Goal: Book appointment/travel/reservation

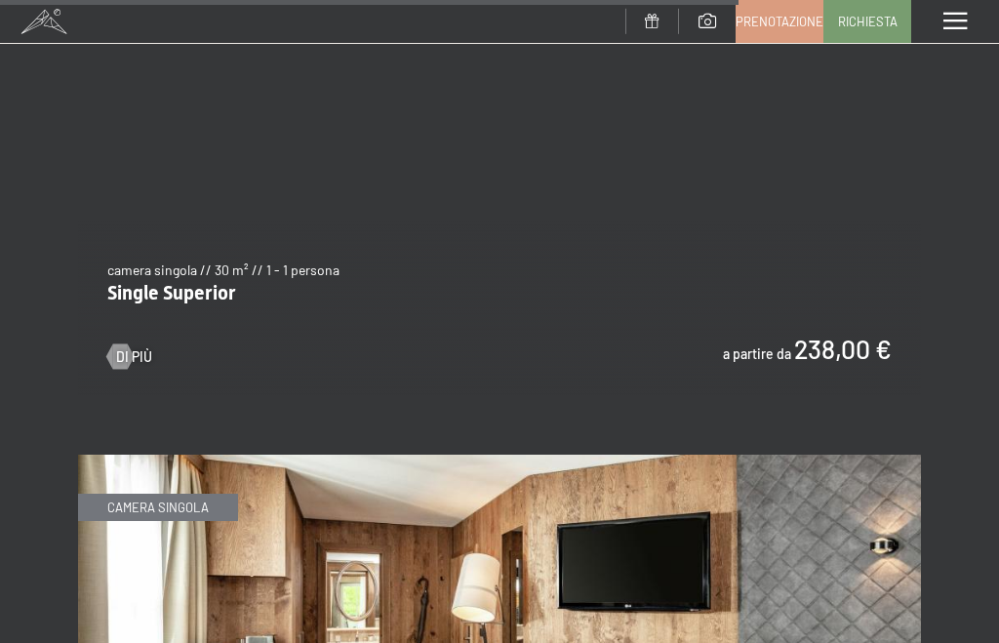
scroll to position [6833, 0]
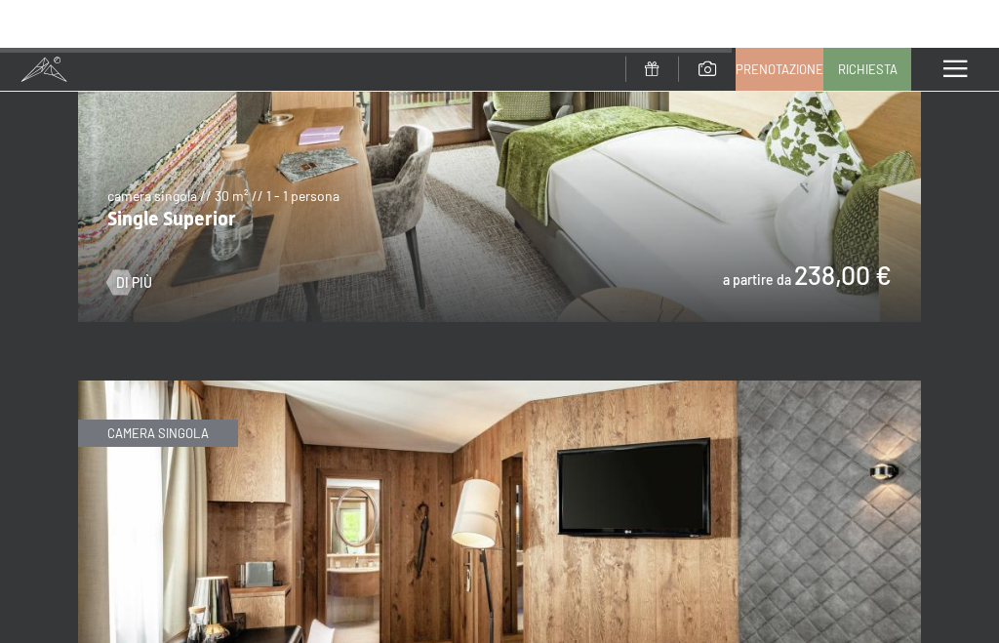
scroll to position [6690, 0]
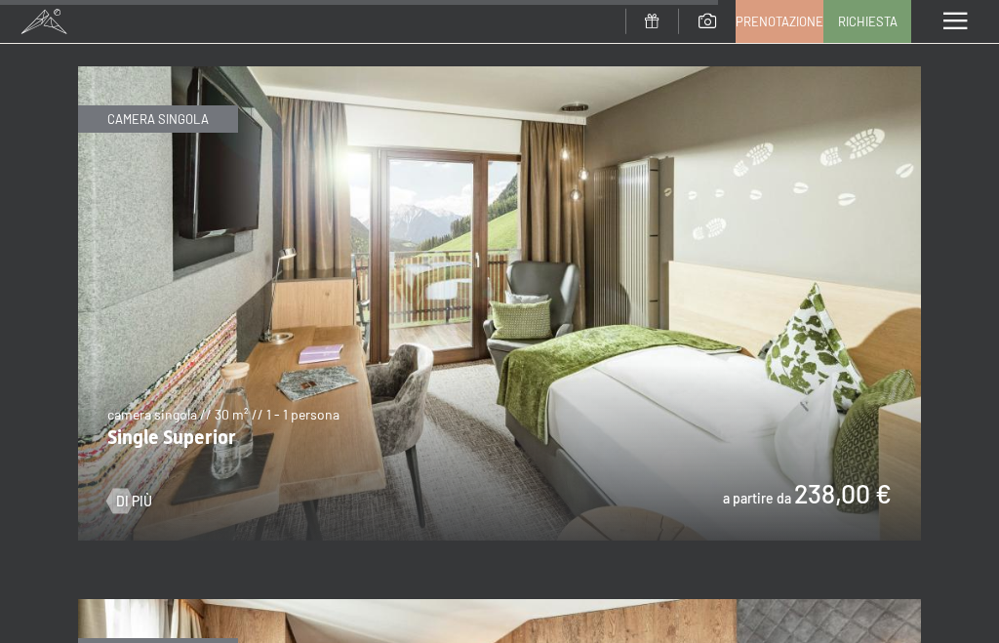
click at [791, 335] on img at bounding box center [499, 303] width 843 height 474
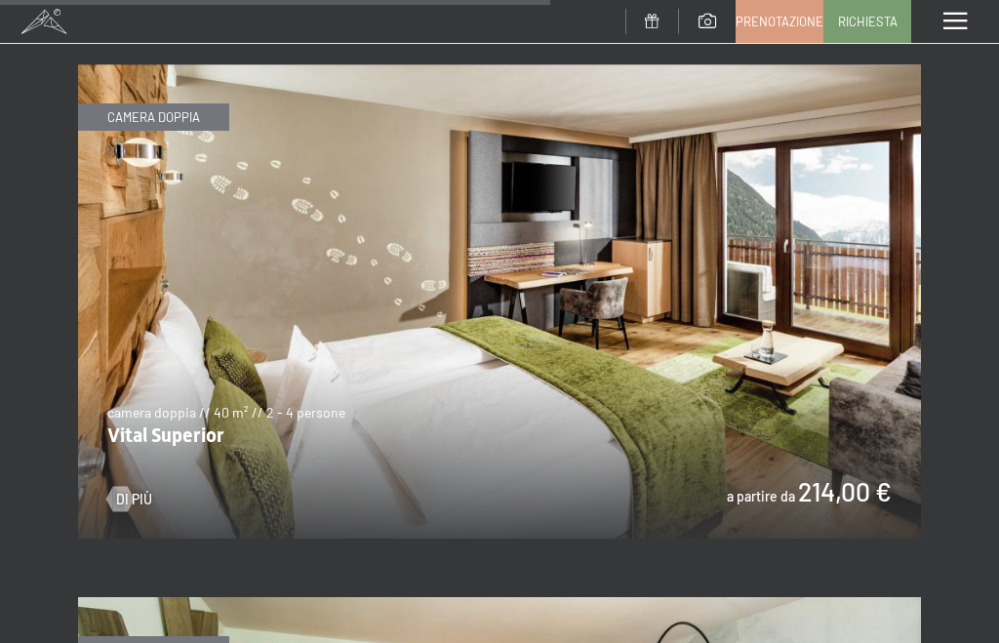
scroll to position [5095, 0]
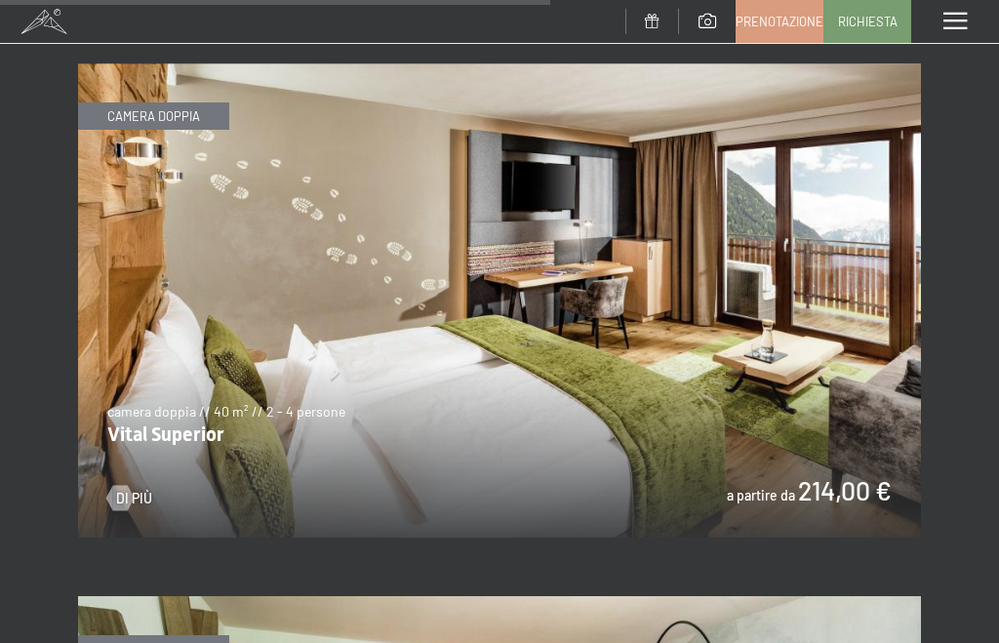
click at [417, 258] on img at bounding box center [499, 300] width 843 height 474
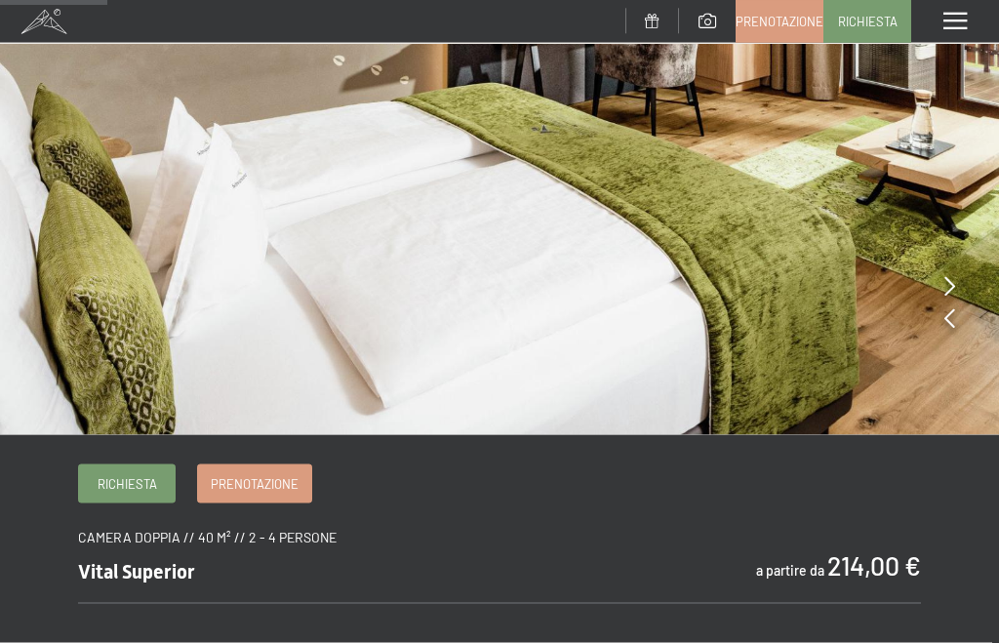
scroll to position [315, 0]
click at [133, 482] on span "Richiesta" at bounding box center [128, 483] width 60 height 18
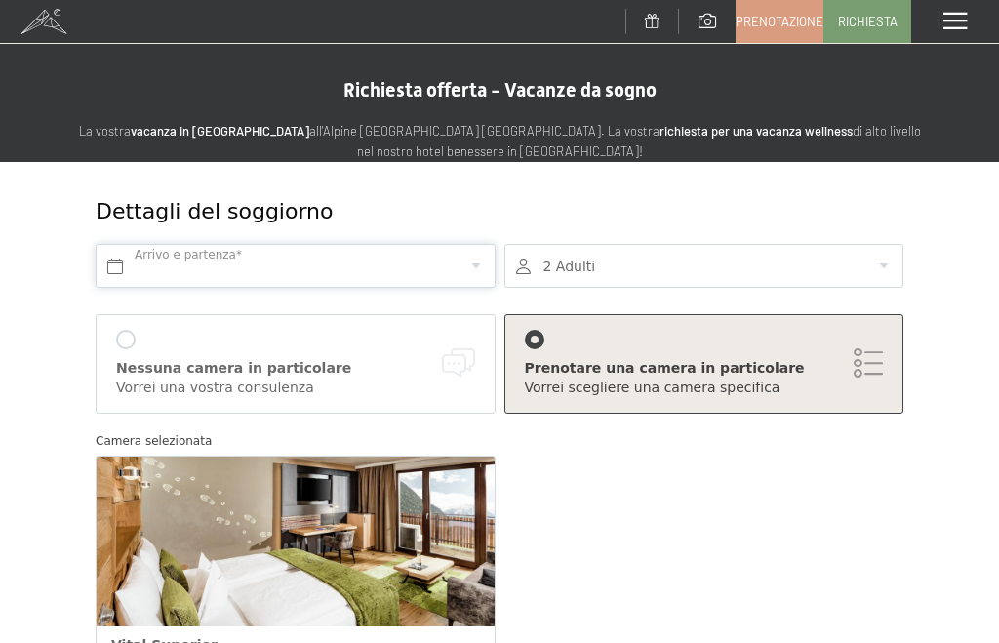
click at [274, 263] on input "text" at bounding box center [296, 266] width 400 height 44
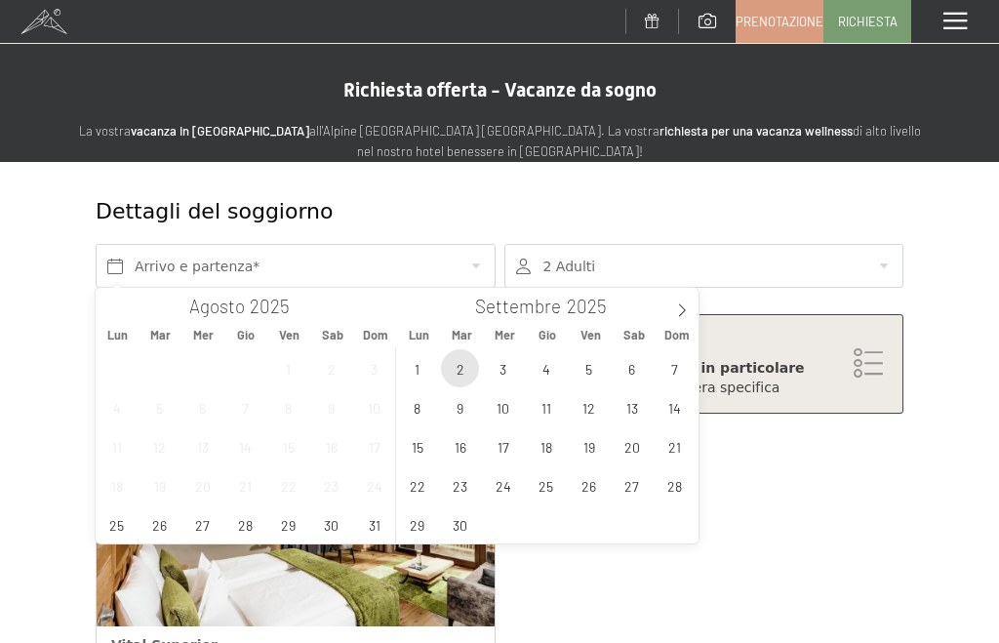
click at [471, 360] on span "2" at bounding box center [460, 368] width 38 height 38
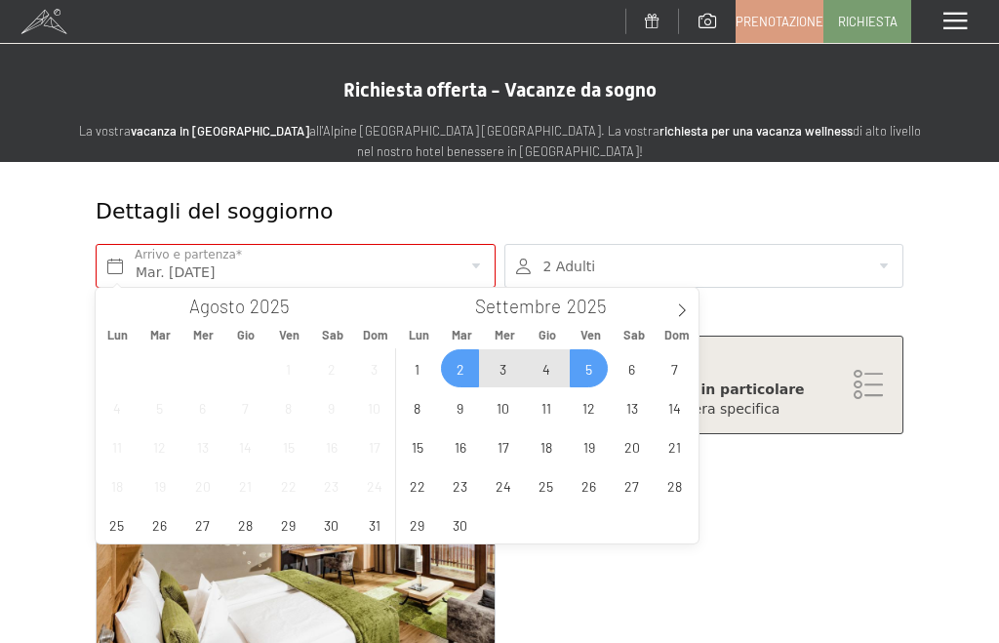
click at [601, 357] on span "5" at bounding box center [589, 368] width 38 height 38
type input "Mar. [DATE] - Ven. [DATE]"
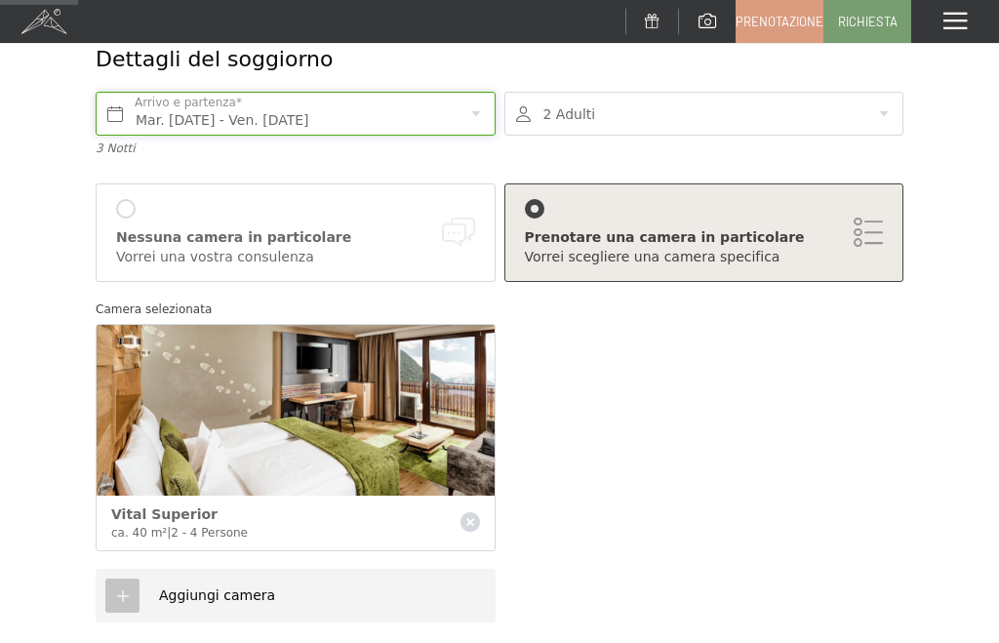
scroll to position [154, 0]
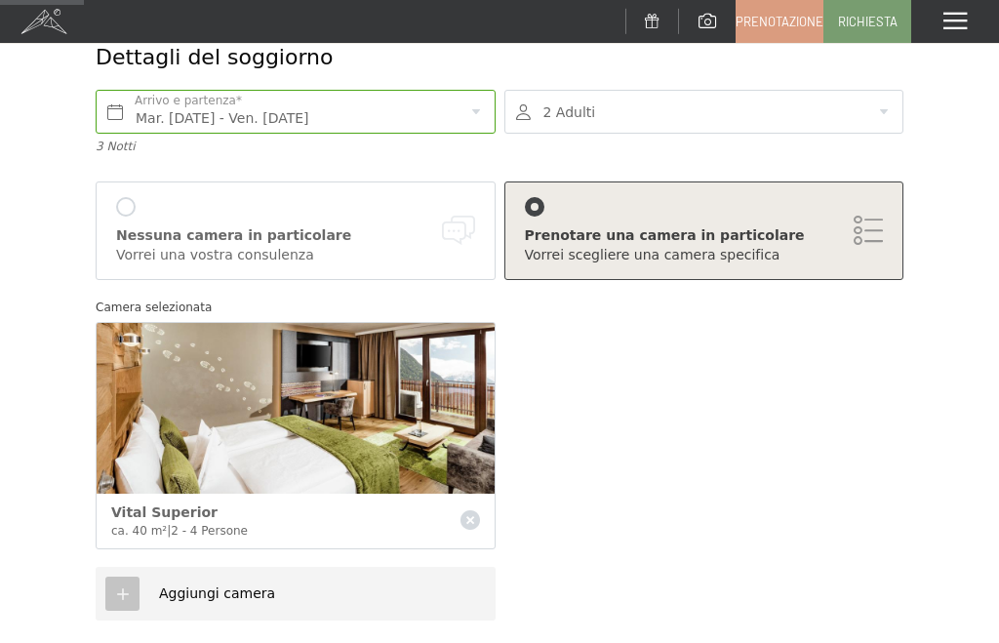
click at [148, 198] on div "Nessuna camera in particolare Vorrei una vostra consulenza" at bounding box center [295, 230] width 359 height 67
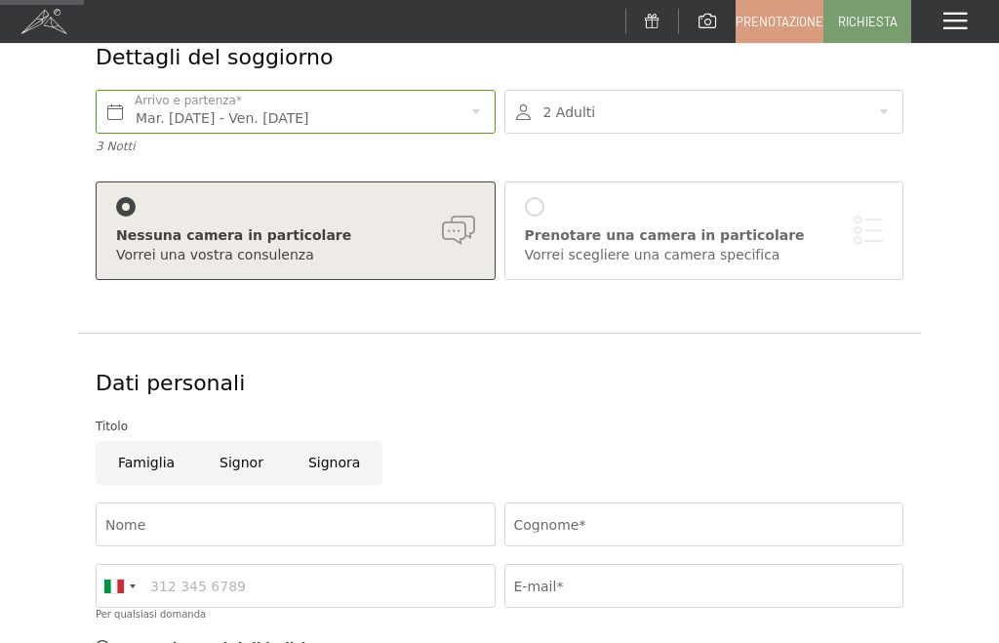
click at [554, 198] on div "Prenotare una camera in particolare Vorrei scegliere una camera specifica" at bounding box center [704, 230] width 359 height 67
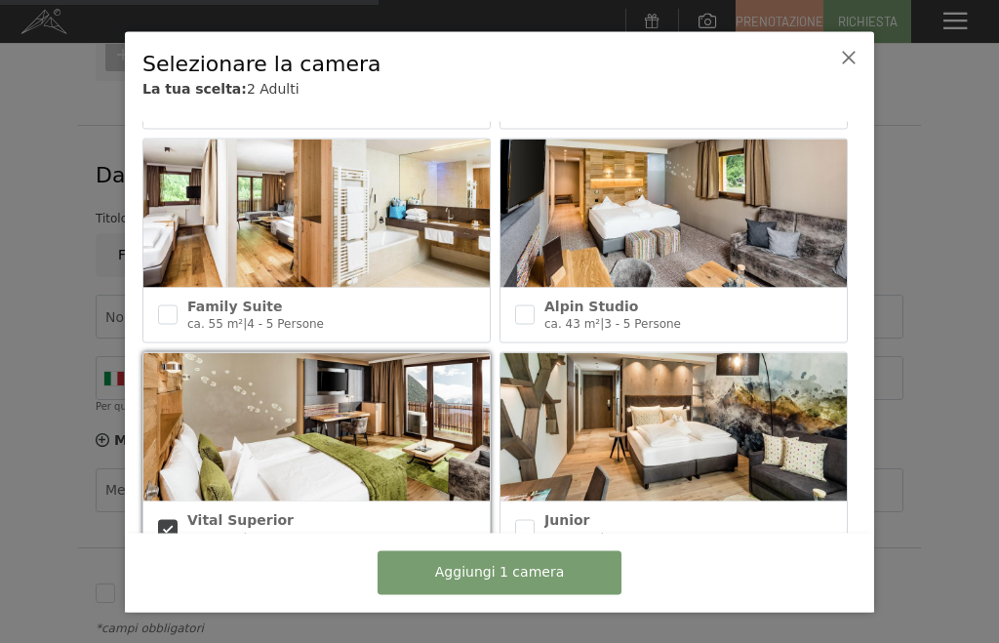
scroll to position [665, 0]
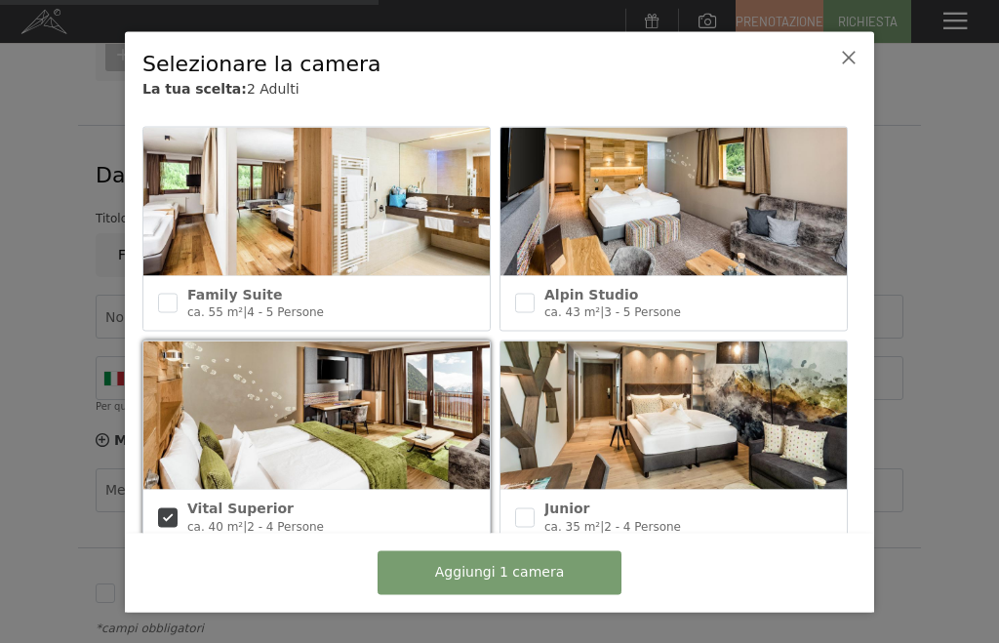
click at [337, 434] on img at bounding box center [316, 416] width 346 height 148
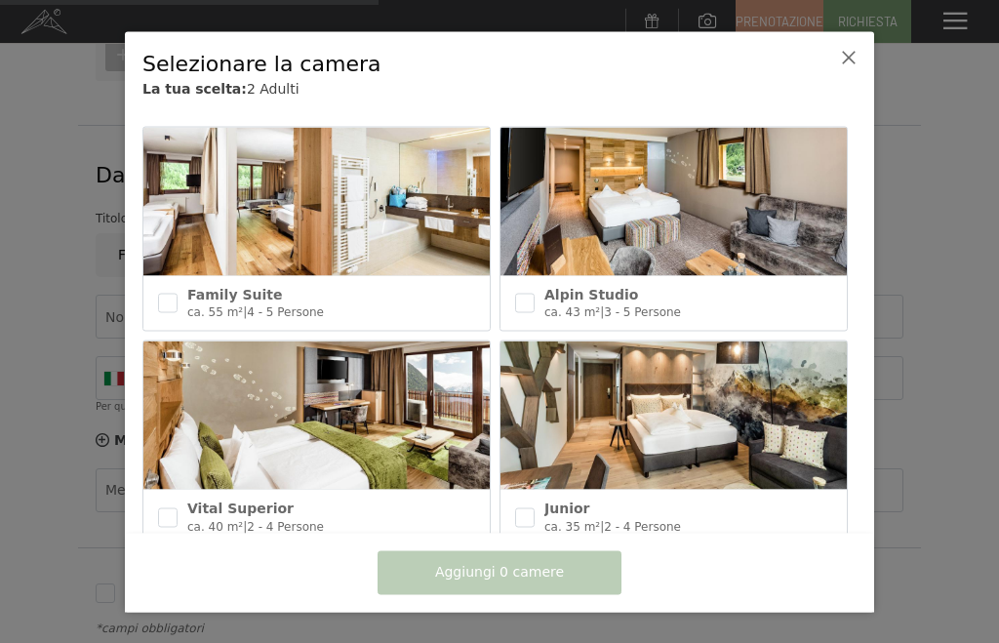
click at [384, 428] on img at bounding box center [316, 416] width 346 height 148
checkbox input "true"
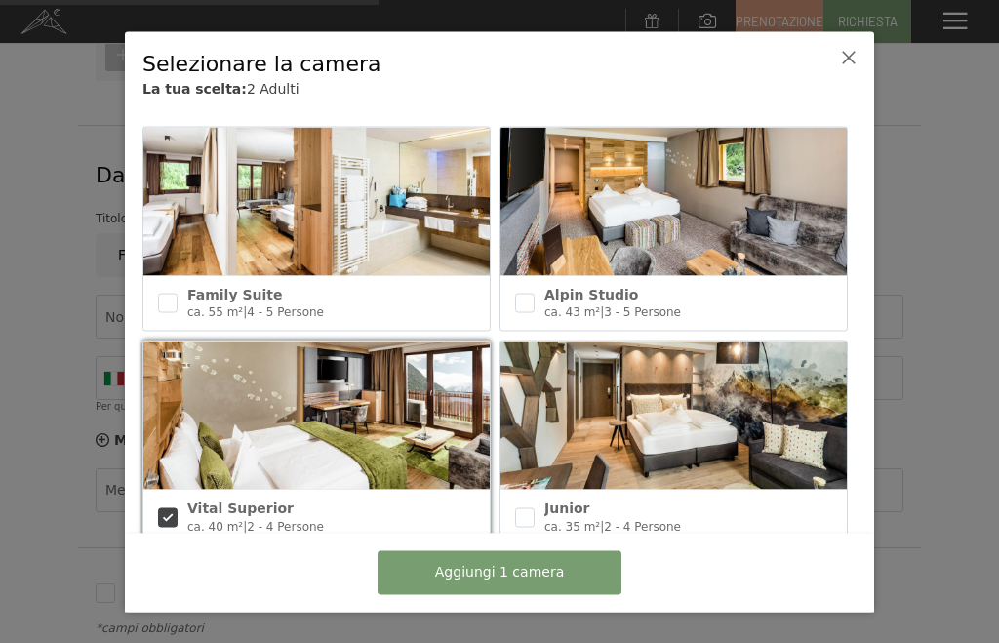
click at [543, 583] on span "Aggiungi 1 camera" at bounding box center [499, 573] width 129 height 20
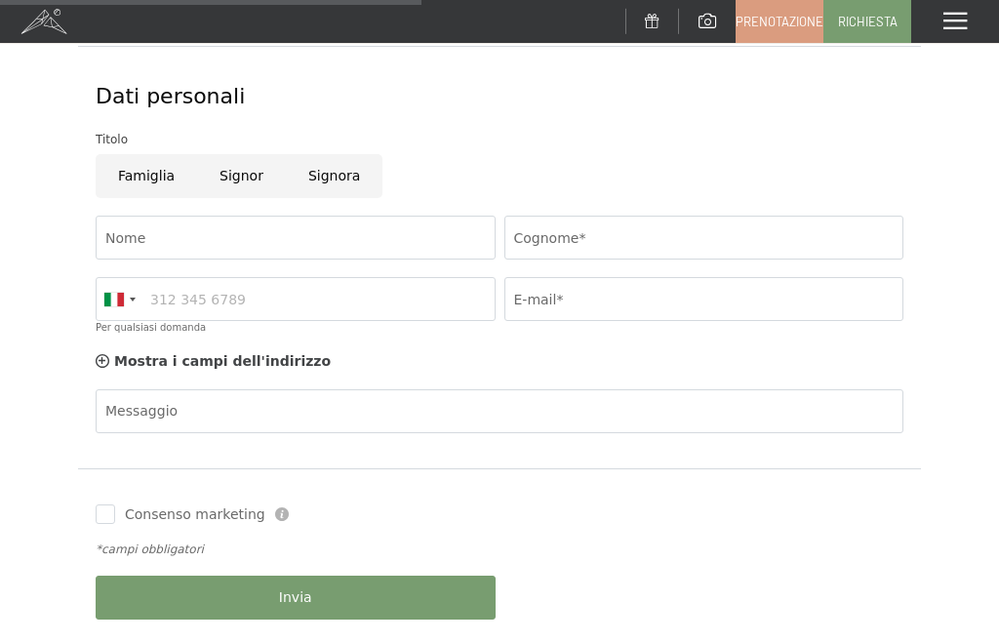
scroll to position [774, 0]
click at [151, 165] on input "Famiglia" at bounding box center [146, 175] width 101 height 44
radio input "true"
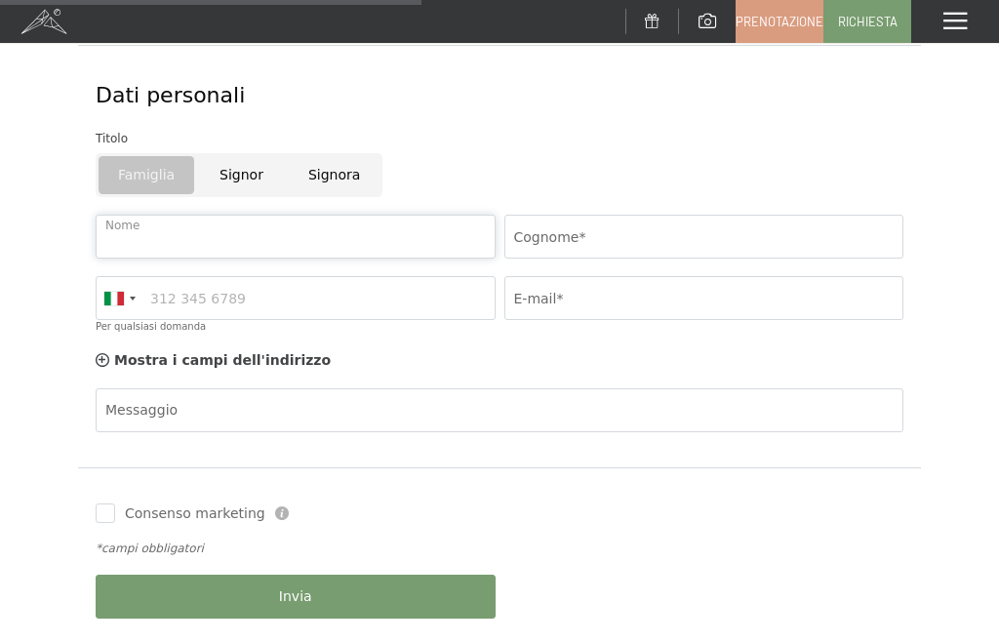
click at [281, 233] on input "Nome" at bounding box center [296, 237] width 400 height 44
type input "[PERSON_NAME]"
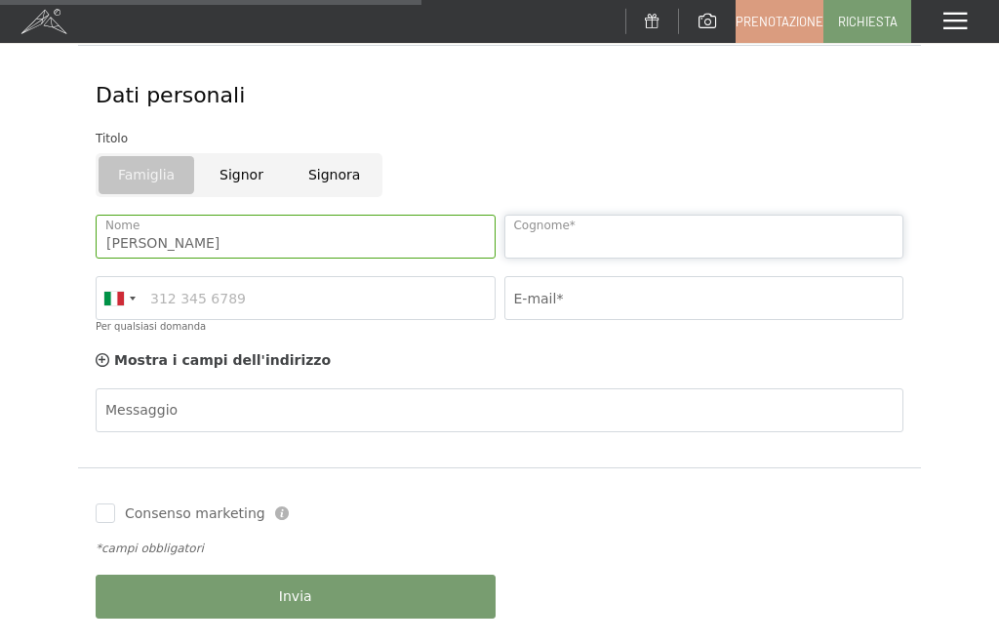
click at [635, 226] on input "Cognome*" at bounding box center [704, 237] width 400 height 44
type input "Fasoli"
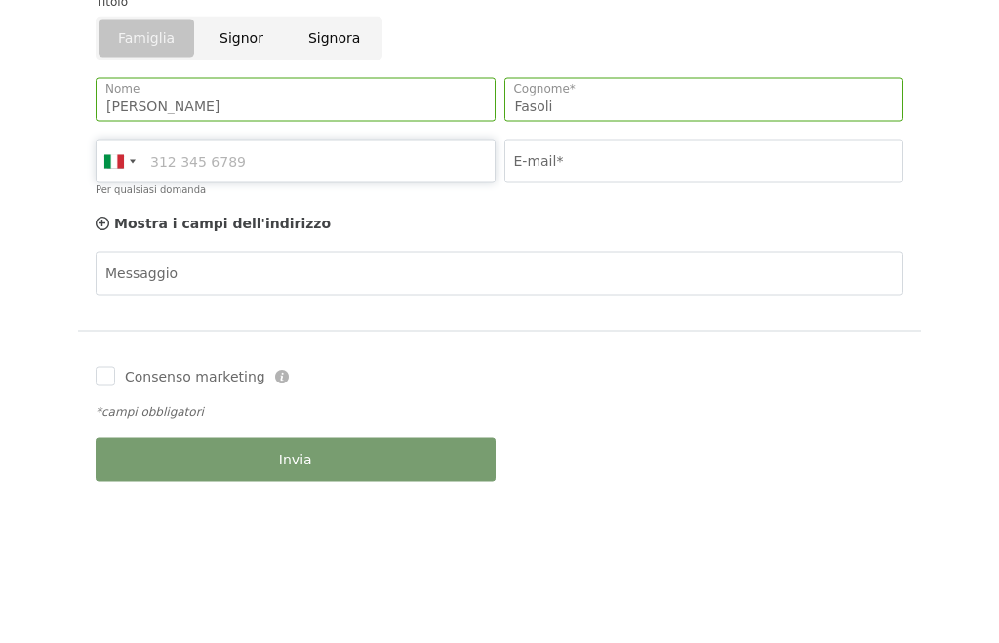
type input "3388280467"
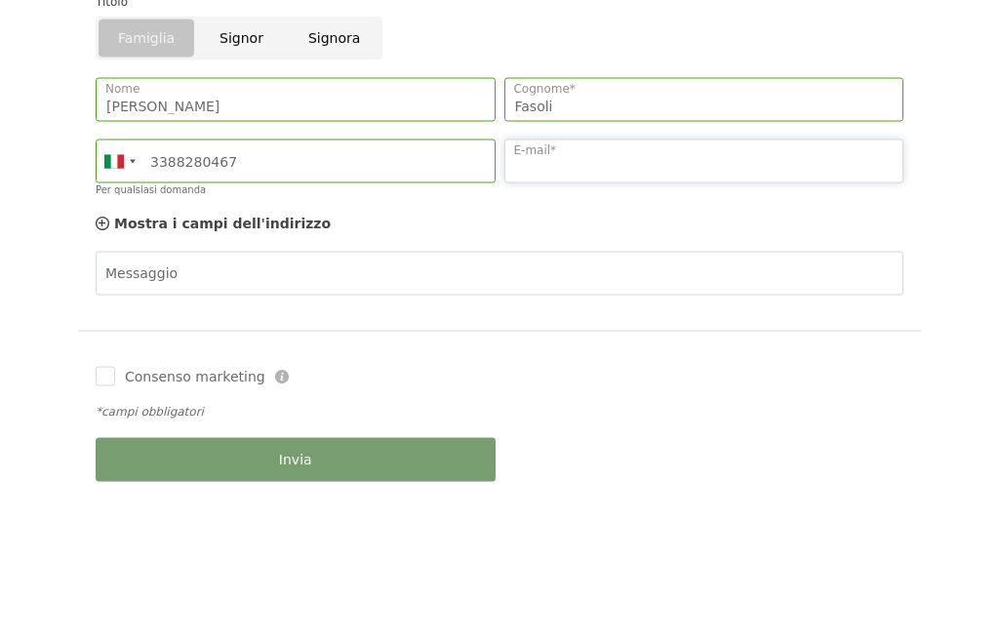
type input "[EMAIL_ADDRESS][DOMAIN_NAME]"
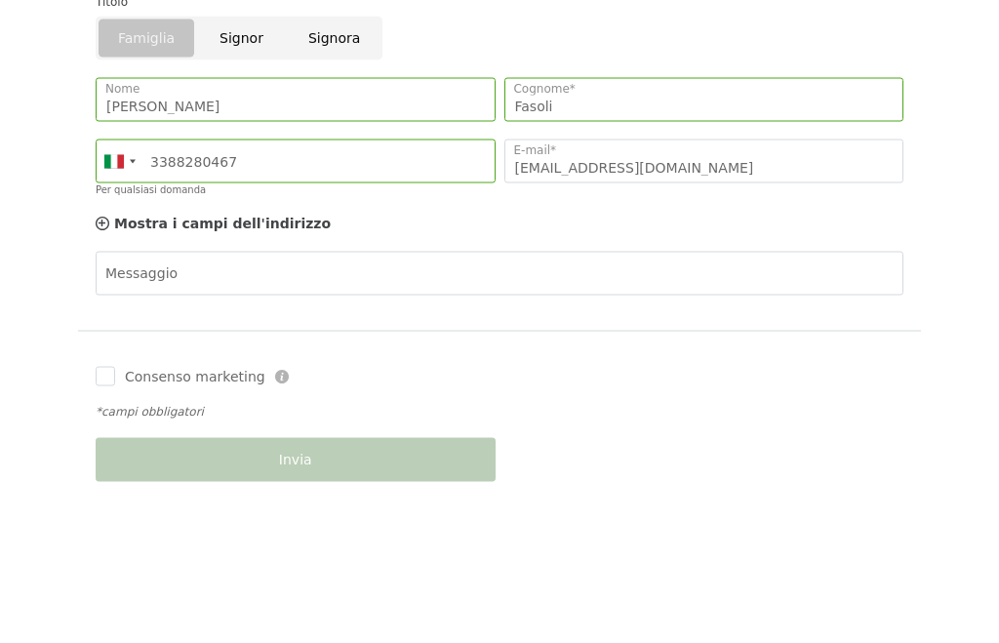
scroll to position [911, 0]
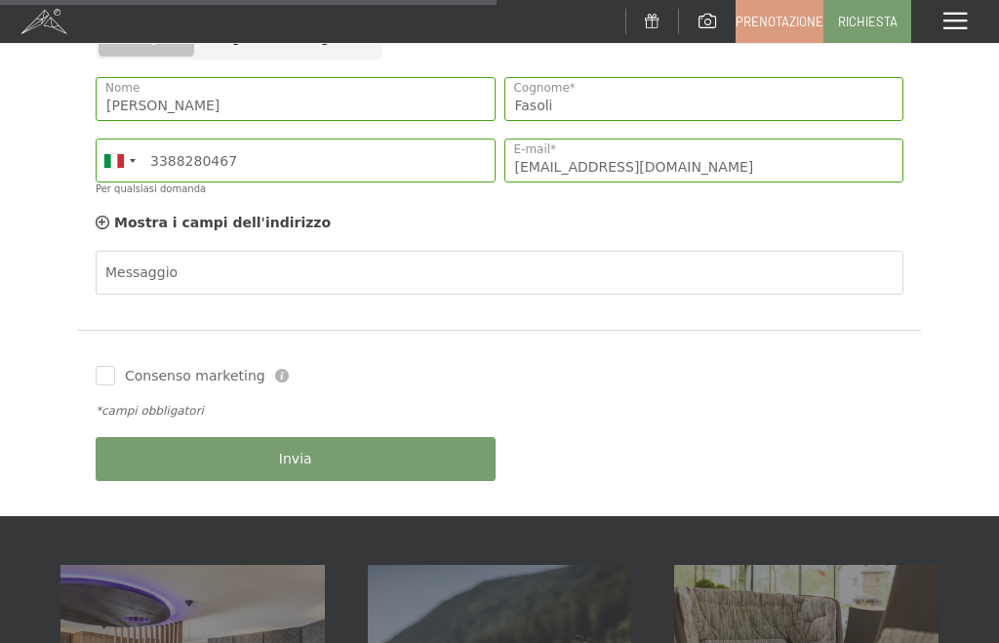
click at [315, 444] on button "Invia" at bounding box center [296, 459] width 400 height 44
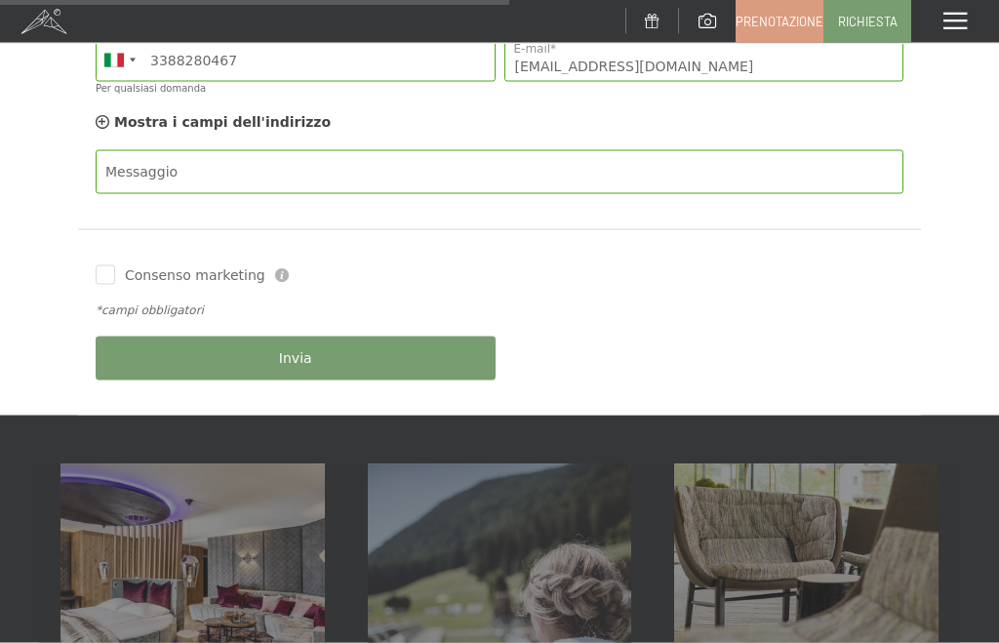
scroll to position [979, 0]
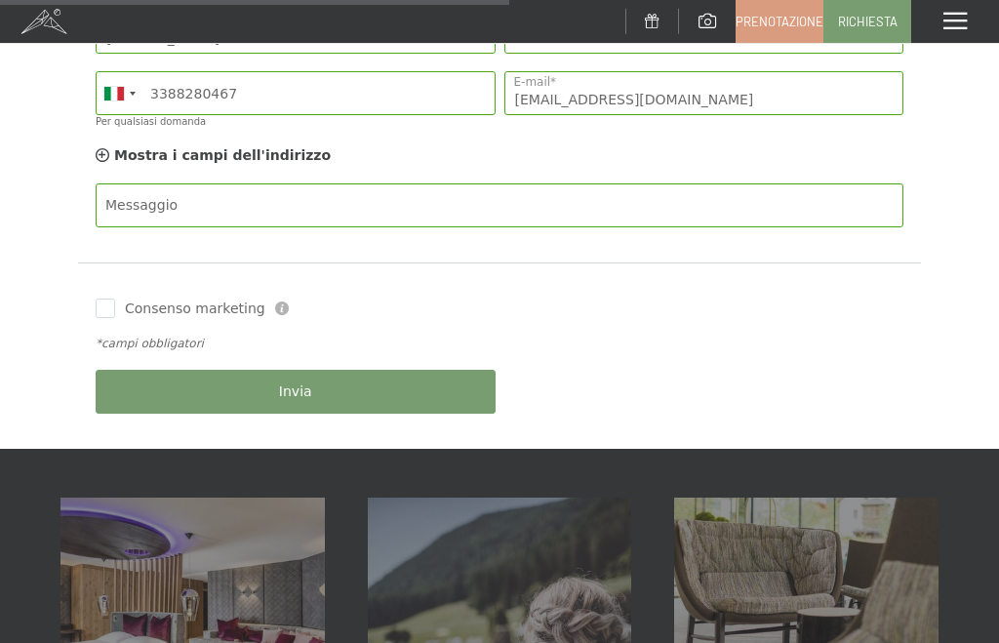
click at [119, 300] on label "Consenso marketing" at bounding box center [190, 310] width 150 height 20
click at [115, 299] on input "Consenso marketing" at bounding box center [106, 309] width 20 height 20
click at [905, 341] on div "*campi obbligatori" at bounding box center [500, 344] width 817 height 34
click at [286, 389] on span "Invia" at bounding box center [295, 393] width 33 height 20
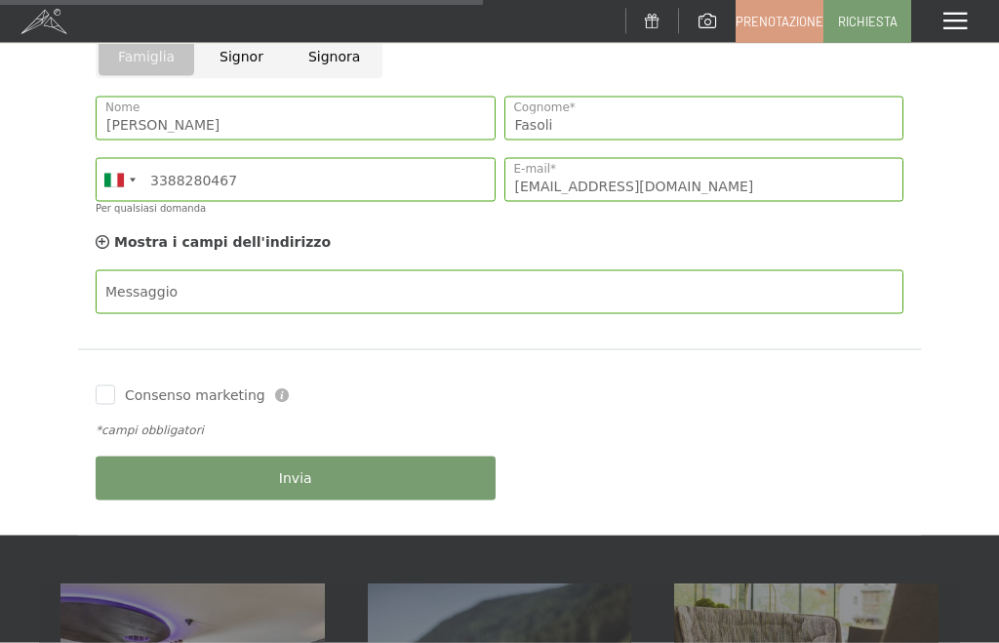
scroll to position [940, 0]
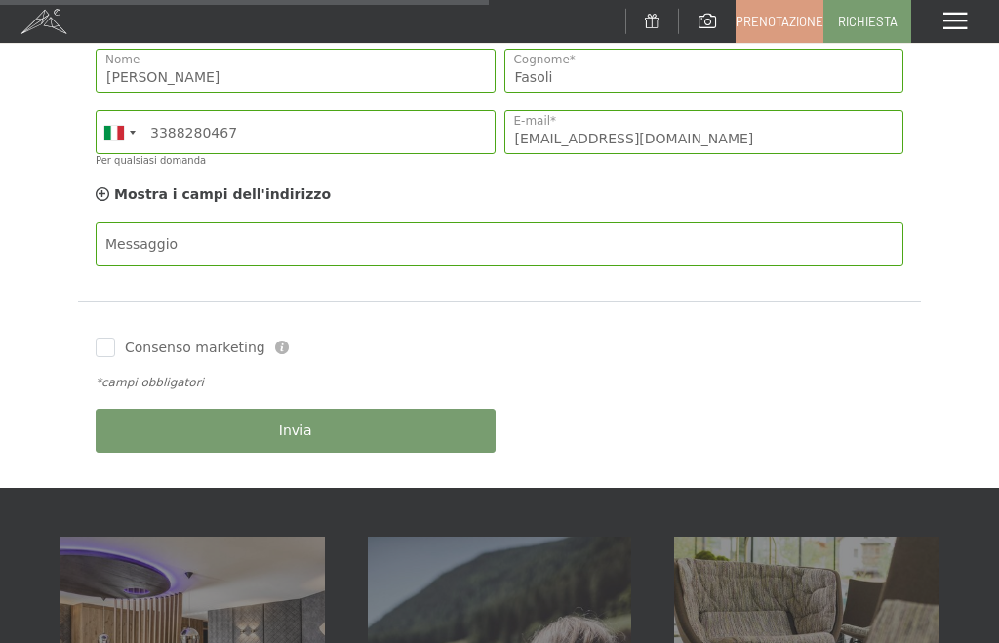
click at [101, 341] on input "Consenso marketing" at bounding box center [106, 348] width 20 height 20
checkbox input "true"
click at [288, 431] on span "Invia" at bounding box center [295, 432] width 33 height 20
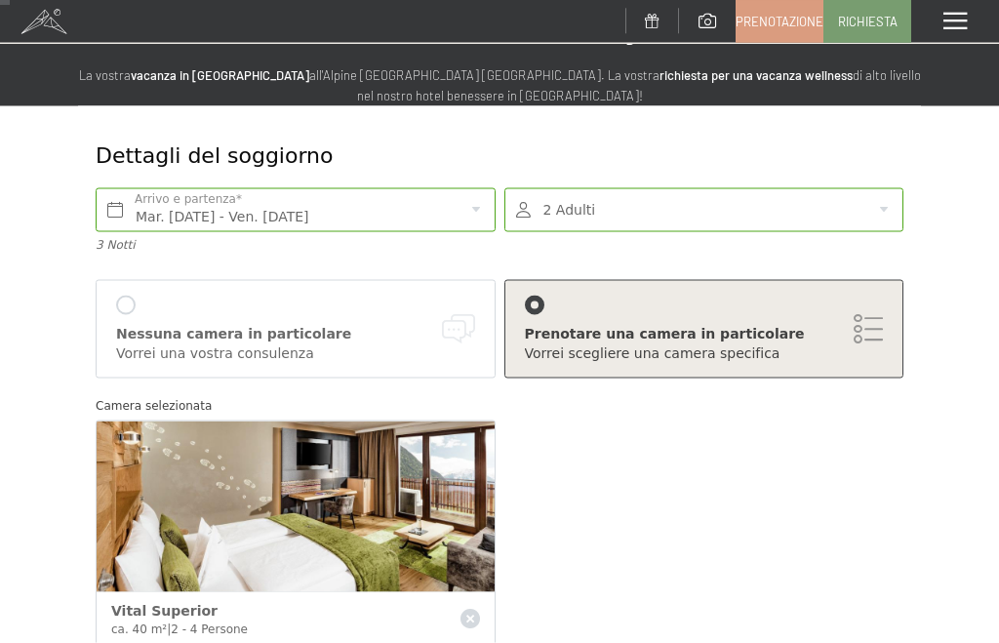
scroll to position [0, 0]
